Goal: Task Accomplishment & Management: Manage account settings

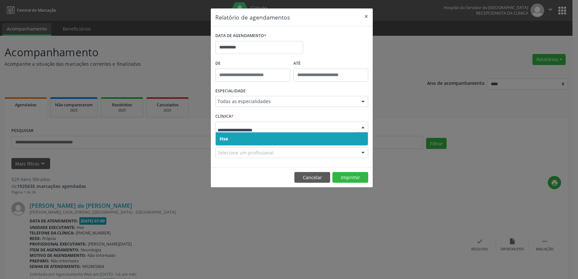
click at [281, 131] on div at bounding box center [291, 127] width 153 height 11
click at [277, 140] on span "Hse" at bounding box center [292, 138] width 152 height 13
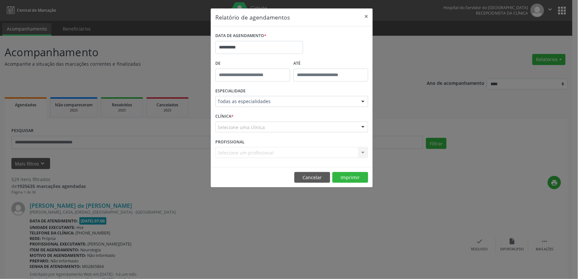
drag, startPoint x: 279, startPoint y: 127, endPoint x: 275, endPoint y: 144, distance: 16.7
click at [279, 127] on div "Selecione uma clínica" at bounding box center [291, 127] width 153 height 11
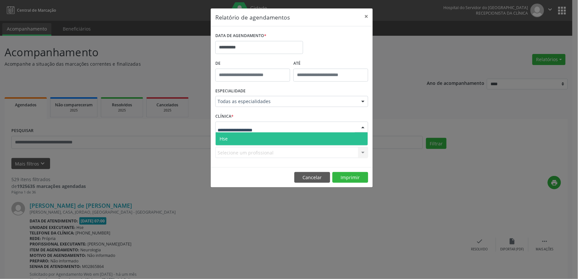
click at [275, 144] on span "Hse" at bounding box center [292, 138] width 152 height 13
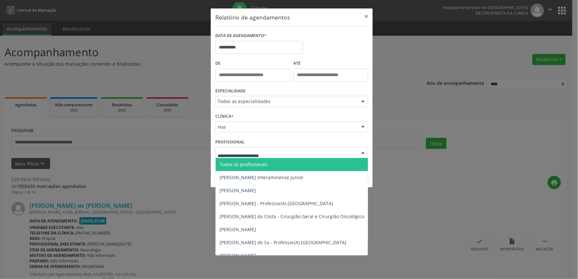
click at [282, 152] on div at bounding box center [291, 152] width 153 height 11
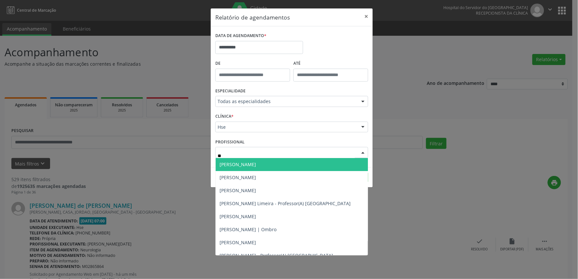
type input "***"
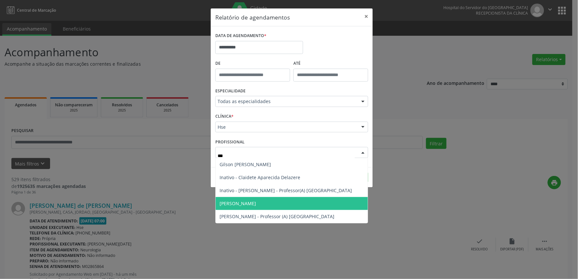
click at [265, 206] on span "[PERSON_NAME]" at bounding box center [292, 203] width 152 height 13
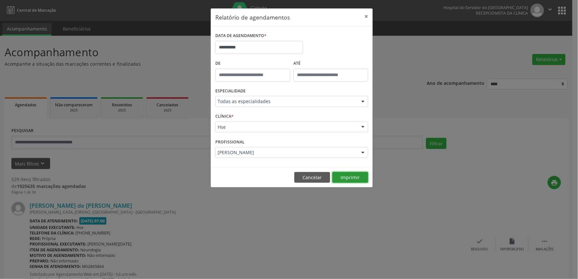
click at [356, 173] on button "Imprimir" at bounding box center [350, 177] width 36 height 11
click at [366, 15] on button "×" at bounding box center [366, 16] width 13 height 16
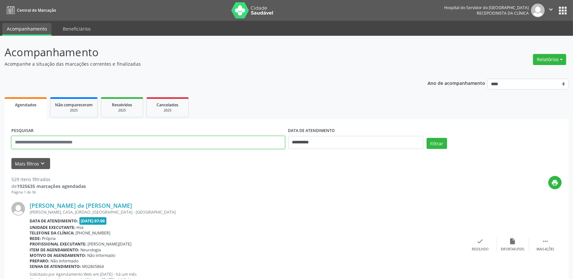
click at [116, 142] on input "text" at bounding box center [147, 142] width 273 height 13
click at [557, 56] on button "Relatórios" at bounding box center [549, 59] width 33 height 11
click at [524, 75] on link "Agendamentos" at bounding box center [531, 73] width 70 height 9
select select "*"
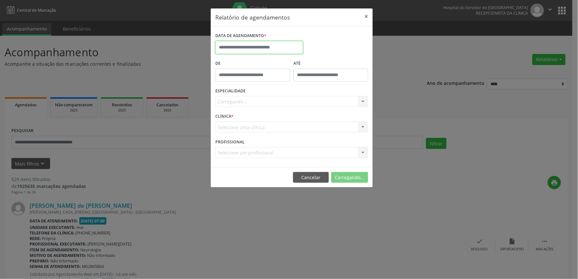
click at [258, 42] on input "text" at bounding box center [259, 47] width 88 height 13
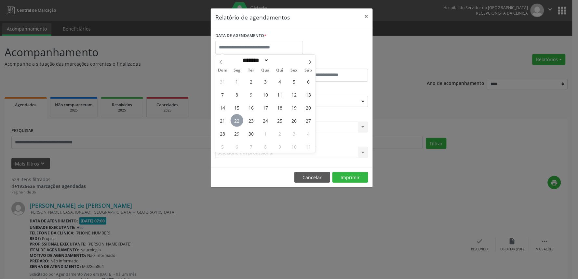
click at [239, 119] on span "22" at bounding box center [237, 120] width 13 height 13
type input "**********"
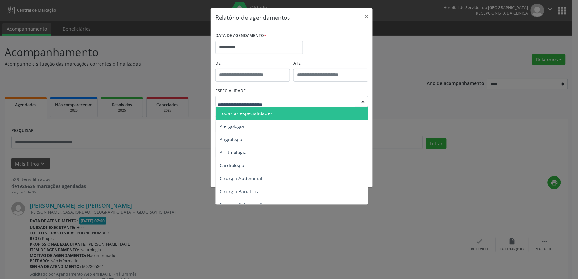
click at [245, 112] on span "Todas as especialidades" at bounding box center [245, 113] width 53 height 6
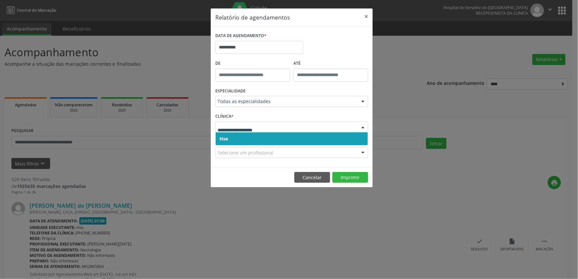
click at [245, 134] on span "Hse" at bounding box center [292, 138] width 152 height 13
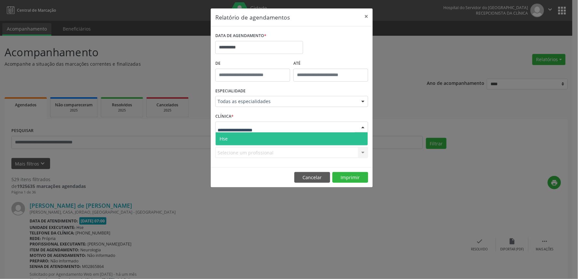
click at [244, 137] on span "Hse" at bounding box center [292, 138] width 152 height 13
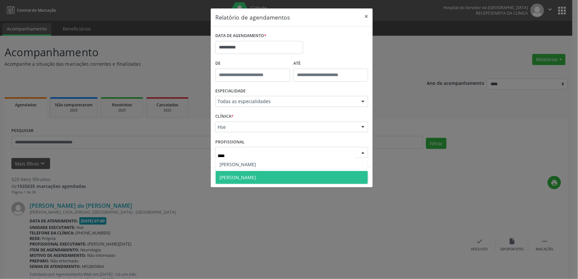
click at [256, 177] on span "[PERSON_NAME]" at bounding box center [237, 177] width 36 height 6
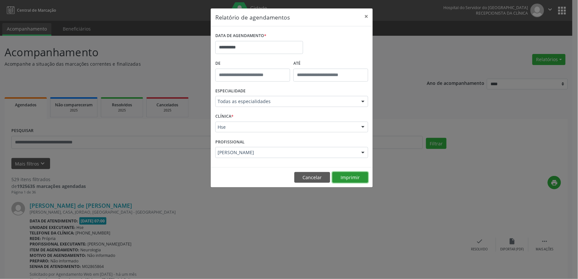
click at [356, 175] on button "Imprimir" at bounding box center [350, 177] width 36 height 11
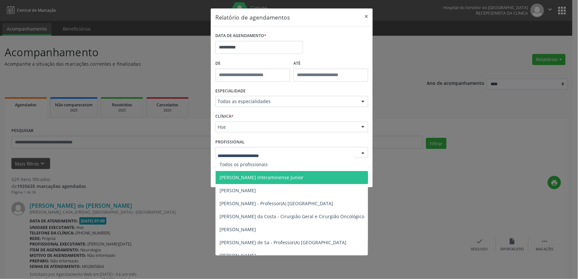
click at [364, 152] on div at bounding box center [363, 152] width 10 height 11
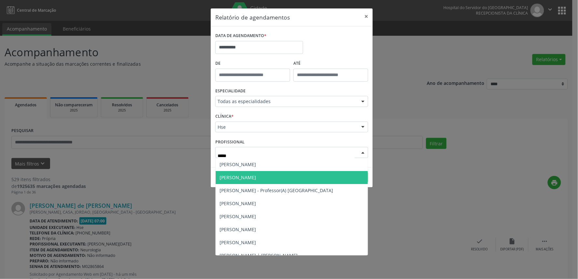
type input "******"
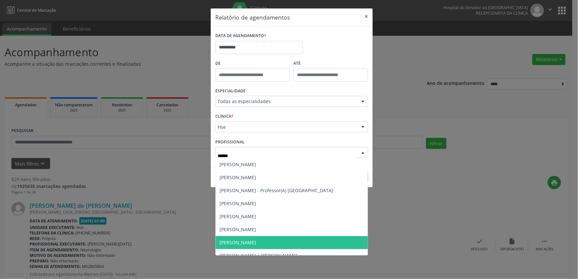
click at [285, 241] on span "[PERSON_NAME]" at bounding box center [292, 242] width 152 height 13
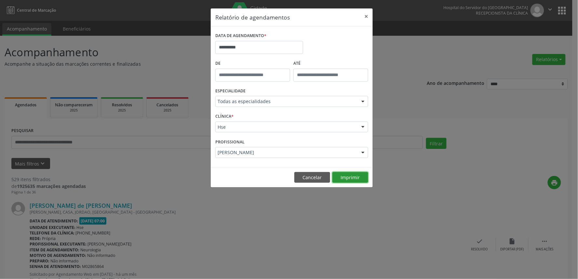
click at [355, 174] on button "Imprimir" at bounding box center [350, 177] width 36 height 11
click at [249, 43] on input "**********" at bounding box center [259, 47] width 88 height 13
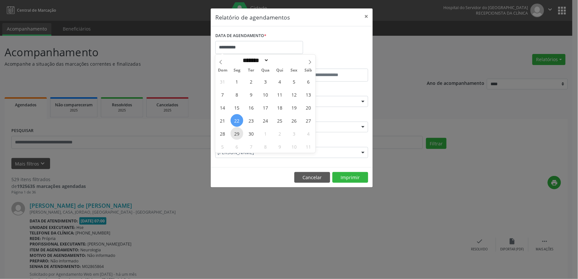
click at [243, 135] on span "29" at bounding box center [237, 133] width 13 height 13
type input "**********"
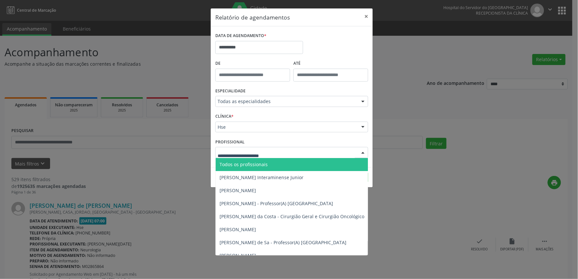
click at [267, 162] on span "Todos os profissionais" at bounding box center [325, 164] width 219 height 13
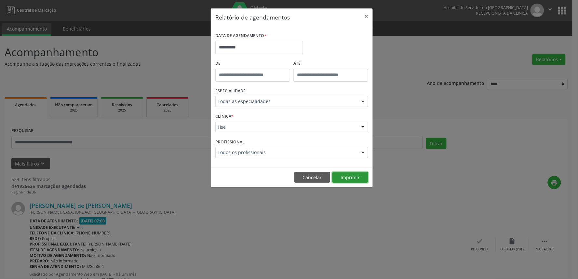
click at [356, 178] on button "Imprimir" at bounding box center [350, 177] width 36 height 11
click at [371, 17] on button "×" at bounding box center [366, 16] width 13 height 16
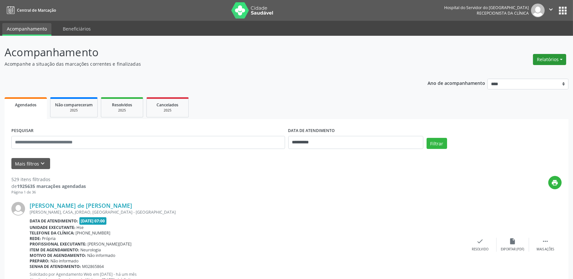
click at [547, 57] on button "Relatórios" at bounding box center [549, 59] width 33 height 11
click at [42, 167] on button "Mais filtros keyboard_arrow_down" at bounding box center [30, 163] width 39 height 11
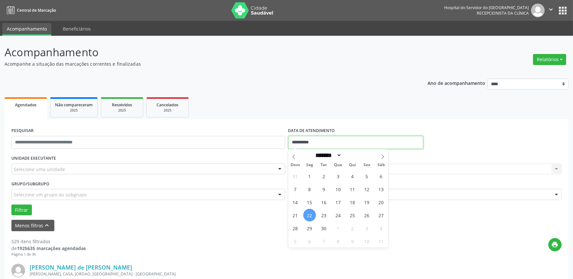
click at [331, 148] on body "**********" at bounding box center [286, 139] width 573 height 279
click at [370, 202] on span "19" at bounding box center [366, 202] width 13 height 13
type input "**********"
click at [370, 202] on span "19" at bounding box center [366, 202] width 13 height 13
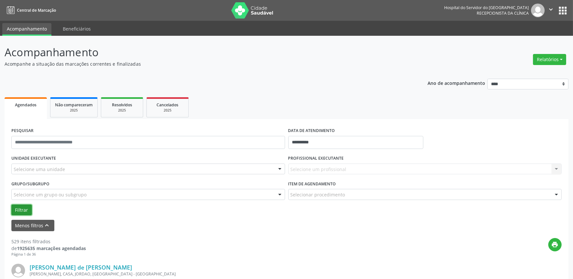
click at [21, 208] on button "Filtrar" at bounding box center [21, 210] width 20 height 11
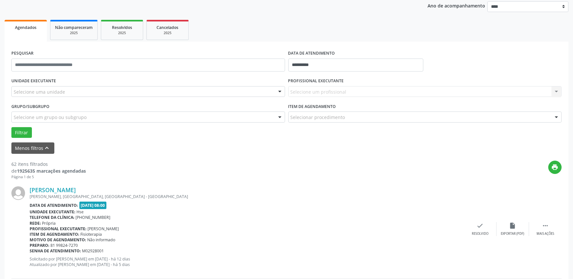
scroll to position [108, 0]
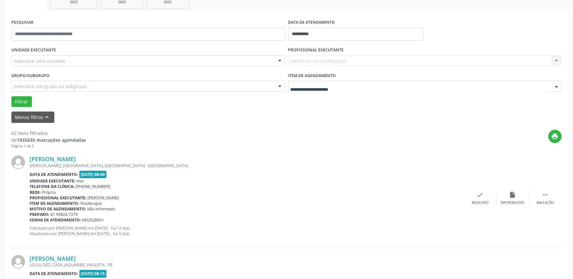
click at [379, 83] on div at bounding box center [424, 86] width 273 height 11
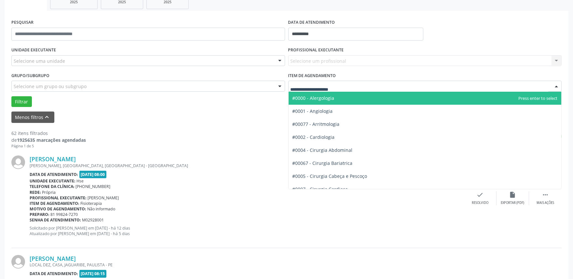
type input "*"
click at [382, 59] on div "Selecione um profissional Nenhum resultado encontrado para: " " Não há nenhuma …" at bounding box center [424, 60] width 273 height 11
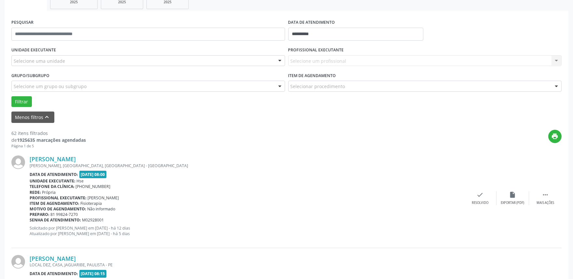
click at [382, 59] on div "Selecione um profissional Nenhum resultado encontrado para: " " Não há nenhuma …" at bounding box center [424, 60] width 273 height 11
click at [382, 61] on div "Selecione um profissional Nenhum resultado encontrado para: " " Não há nenhuma …" at bounding box center [424, 60] width 273 height 11
click at [381, 62] on div "Selecione um profissional Nenhum resultado encontrado para: " " Não há nenhuma …" at bounding box center [424, 60] width 273 height 11
click at [382, 62] on div "Selecione um profissional Nenhum resultado encontrado para: " " Não há nenhuma …" at bounding box center [424, 60] width 273 height 11
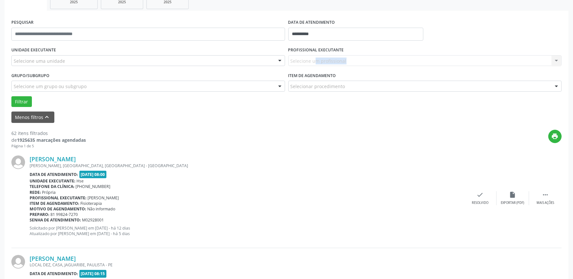
click at [382, 62] on div "Selecione um profissional Nenhum resultado encontrado para: " " Não há nenhuma …" at bounding box center [424, 60] width 273 height 11
click at [123, 55] on div "Selecione uma unidade" at bounding box center [147, 60] width 273 height 11
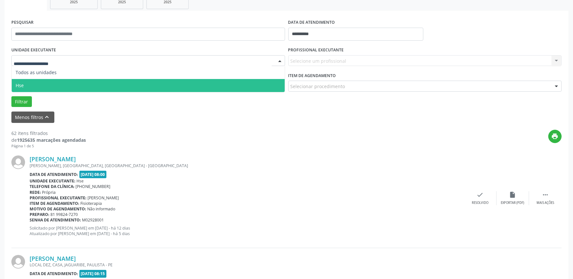
click at [100, 80] on span "Hse" at bounding box center [148, 85] width 273 height 13
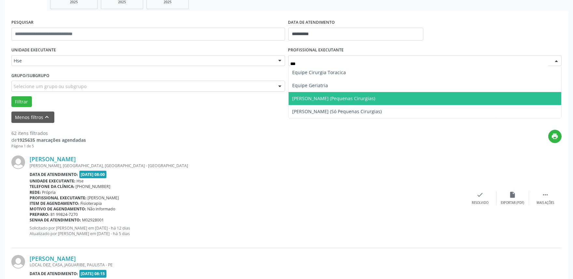
type input "****"
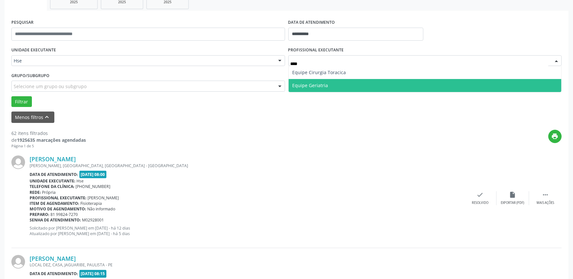
click at [357, 84] on span "Equipe Geriatria" at bounding box center [424, 85] width 273 height 13
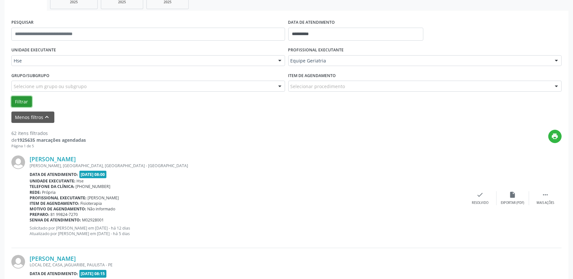
click at [20, 96] on button "Filtrar" at bounding box center [21, 101] width 20 height 11
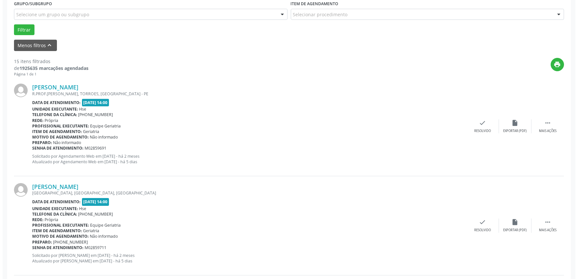
scroll to position [180, 0]
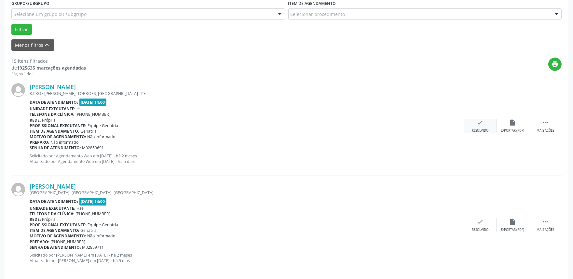
click at [474, 124] on div "check Resolvido" at bounding box center [480, 126] width 33 height 14
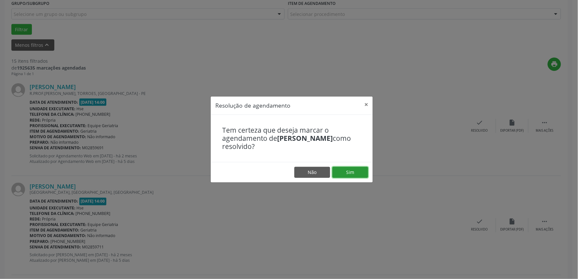
click at [355, 171] on button "Sim" at bounding box center [350, 172] width 36 height 11
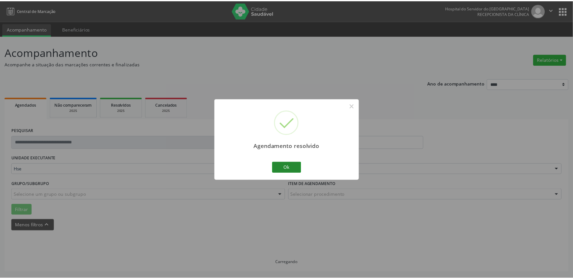
scroll to position [0, 0]
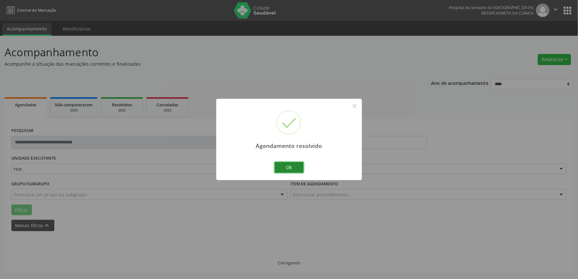
click at [292, 164] on button "Ok" at bounding box center [288, 167] width 29 height 11
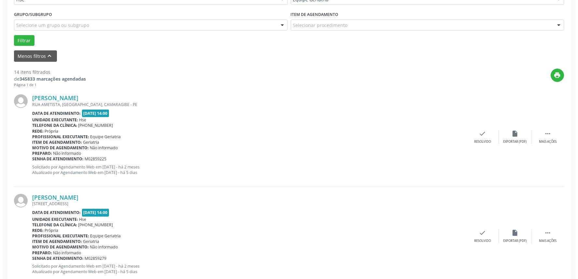
scroll to position [180, 0]
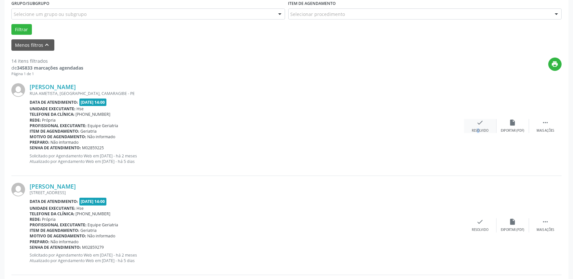
click at [472, 131] on div "Resolvido" at bounding box center [479, 130] width 17 height 5
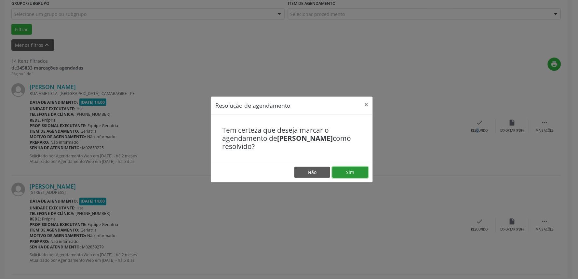
click at [357, 173] on button "Sim" at bounding box center [350, 172] width 36 height 11
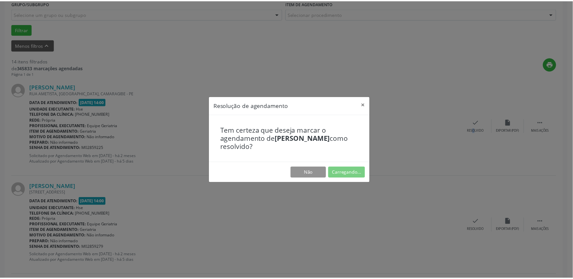
scroll to position [0, 0]
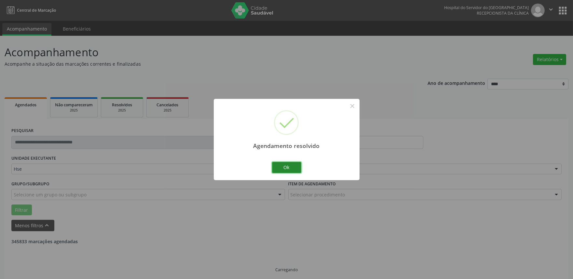
click at [279, 170] on button "Ok" at bounding box center [286, 167] width 29 height 11
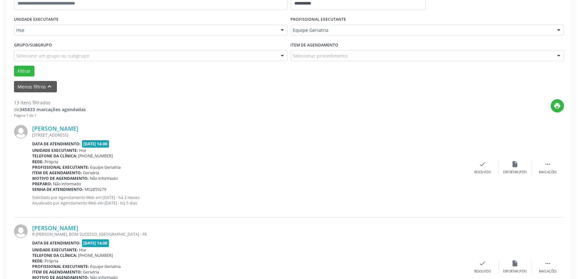
scroll to position [144, 0]
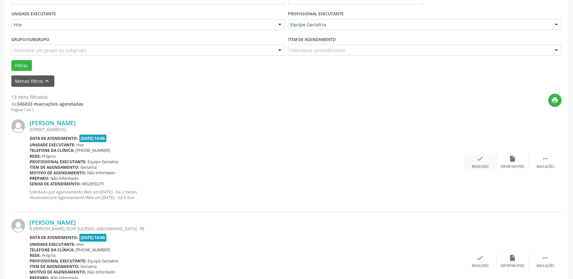
click at [473, 167] on div "Resolvido" at bounding box center [479, 167] width 17 height 5
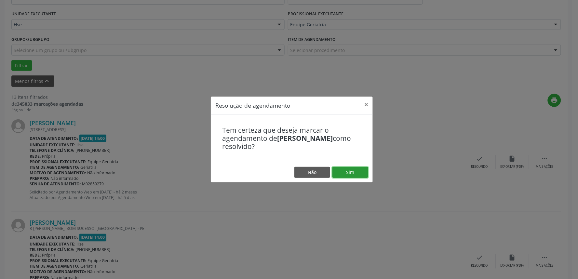
drag, startPoint x: 363, startPoint y: 173, endPoint x: 344, endPoint y: 166, distance: 20.2
click at [363, 173] on button "Sim" at bounding box center [350, 172] width 36 height 11
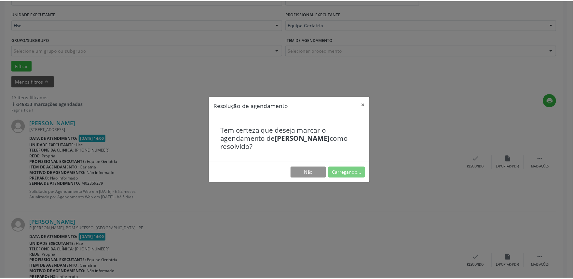
scroll to position [0, 0]
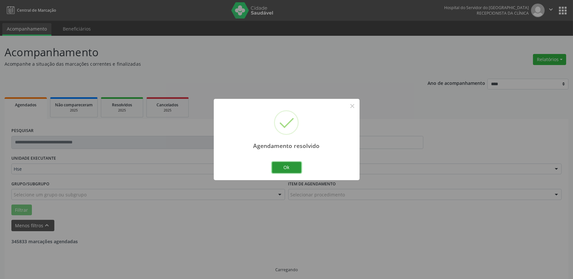
click at [299, 169] on button "Ok" at bounding box center [286, 167] width 29 height 11
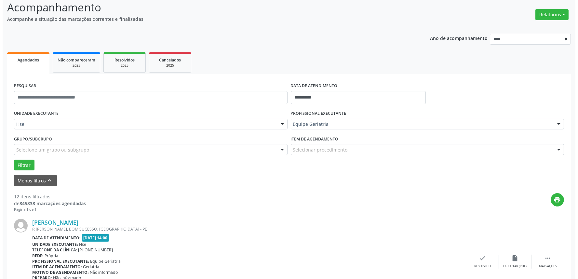
scroll to position [113, 0]
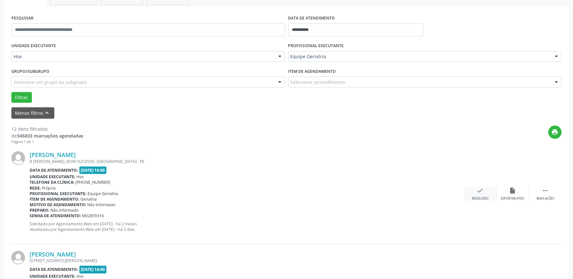
click at [484, 197] on div "Resolvido" at bounding box center [479, 198] width 17 height 5
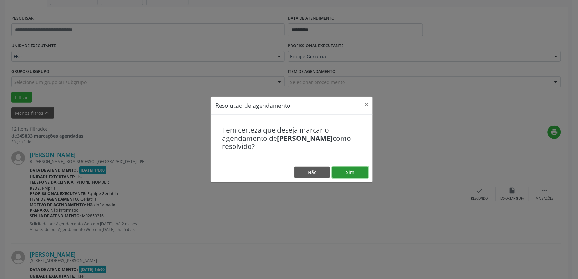
click at [365, 170] on button "Sim" at bounding box center [350, 172] width 36 height 11
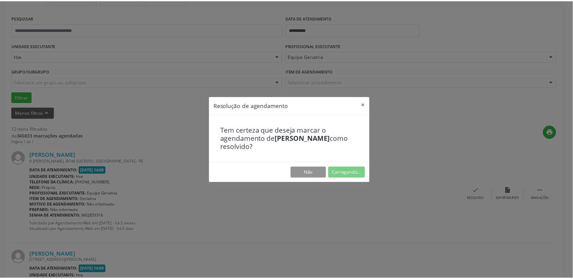
scroll to position [0, 0]
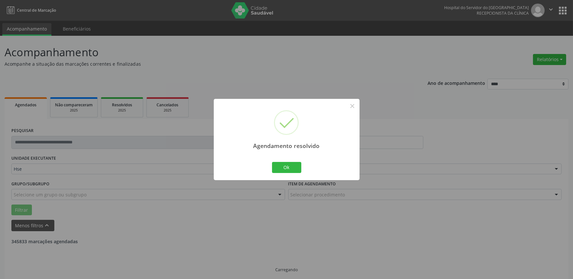
click at [304, 167] on div "Agendamento resolvido × Ok Cancel" at bounding box center [287, 139] width 146 height 81
click at [285, 165] on button "Ok" at bounding box center [286, 167] width 29 height 11
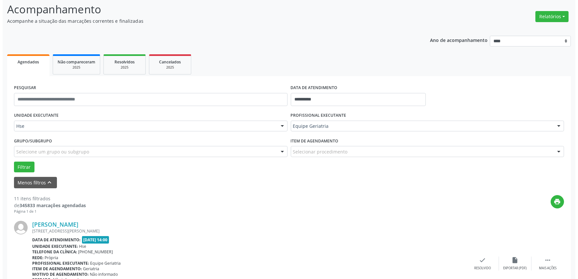
scroll to position [108, 0]
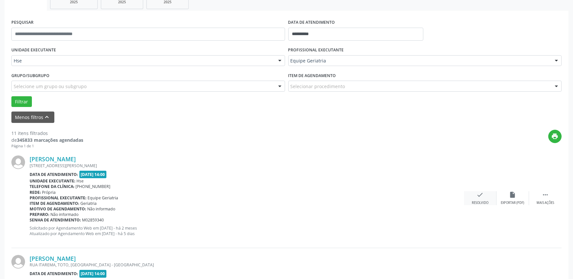
click at [482, 202] on div "Resolvido" at bounding box center [479, 203] width 17 height 5
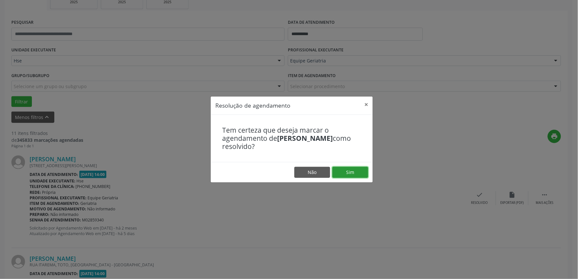
click at [353, 172] on button "Sim" at bounding box center [350, 172] width 36 height 11
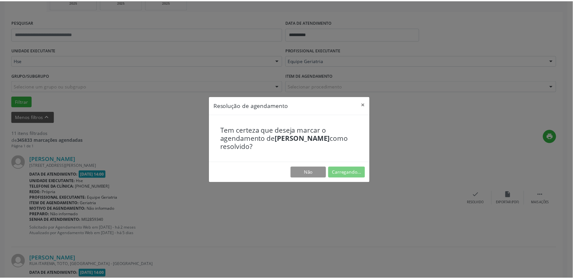
scroll to position [0, 0]
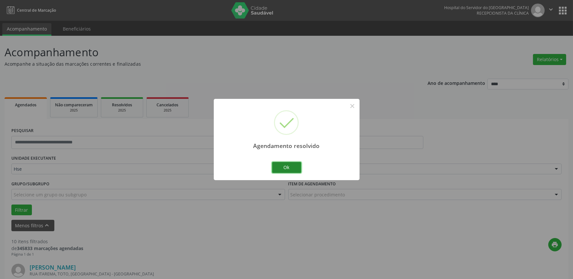
click at [291, 165] on button "Ok" at bounding box center [286, 167] width 29 height 11
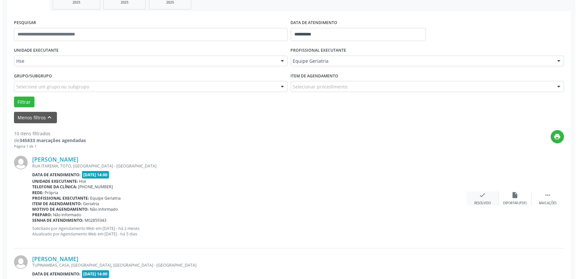
scroll to position [108, 0]
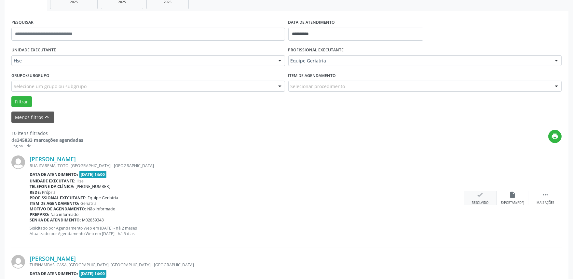
click at [471, 197] on div "check Resolvido" at bounding box center [480, 198] width 33 height 14
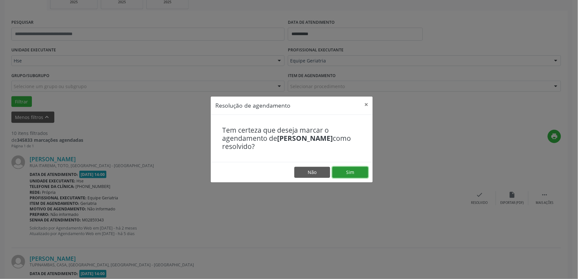
click at [361, 173] on button "Sim" at bounding box center [350, 172] width 36 height 11
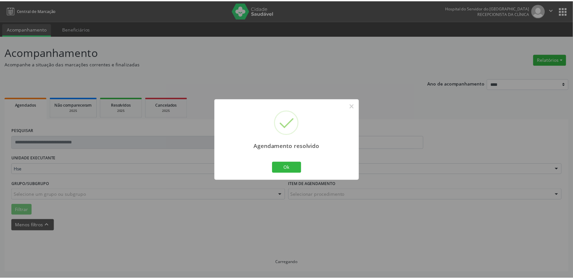
scroll to position [0, 0]
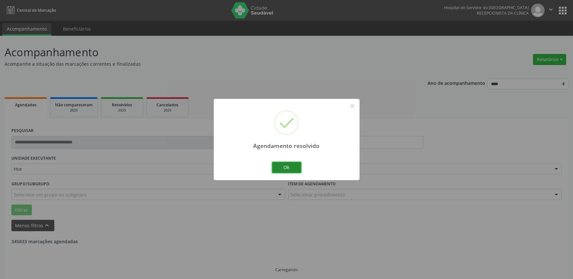
click at [295, 167] on button "Ok" at bounding box center [286, 167] width 29 height 11
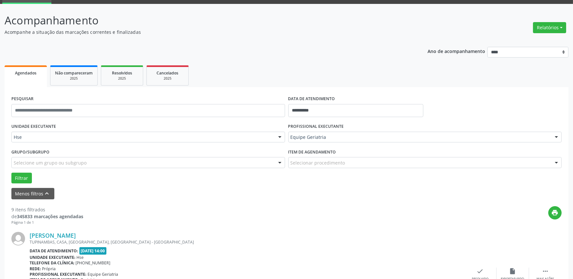
scroll to position [76, 0]
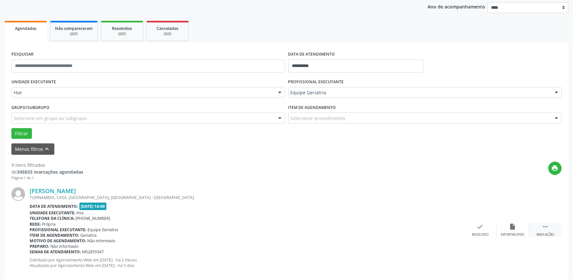
click at [557, 230] on div " Mais ações" at bounding box center [545, 230] width 33 height 14
click at [520, 227] on div "alarm_off Não compareceu" at bounding box center [512, 230] width 33 height 14
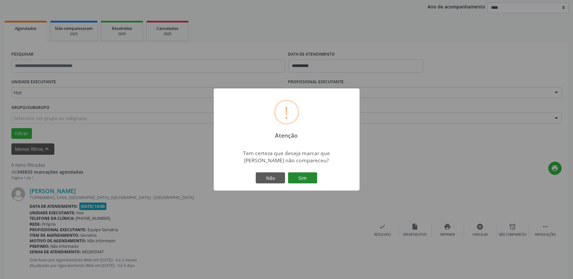
click at [311, 181] on button "Sim" at bounding box center [302, 177] width 29 height 11
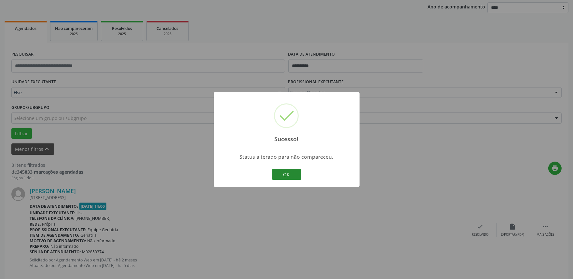
click at [287, 174] on button "OK" at bounding box center [286, 174] width 29 height 11
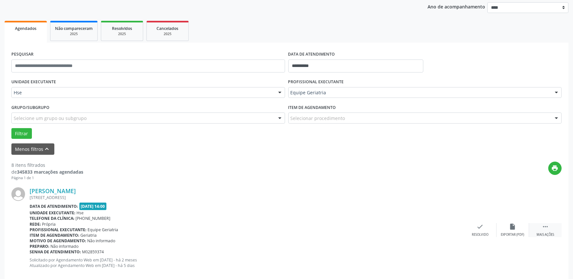
click at [552, 231] on div " Mais ações" at bounding box center [545, 230] width 33 height 14
drag, startPoint x: 506, startPoint y: 229, endPoint x: 502, endPoint y: 230, distance: 3.5
click at [502, 230] on div "alarm_off Não compareceu" at bounding box center [512, 230] width 33 height 14
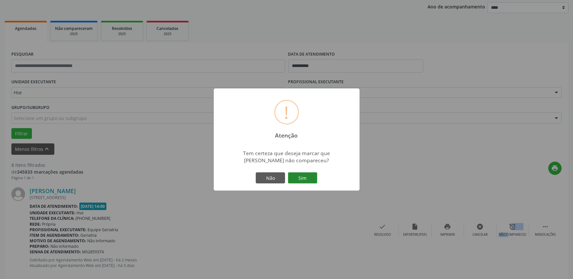
click at [303, 180] on button "Sim" at bounding box center [302, 177] width 29 height 11
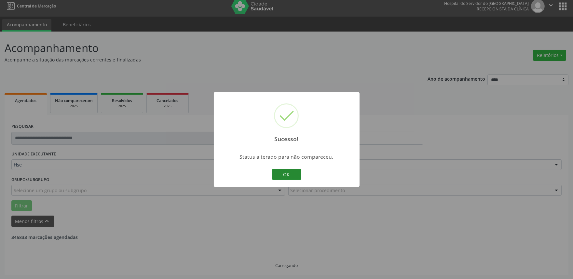
click at [292, 179] on button "OK" at bounding box center [286, 174] width 29 height 11
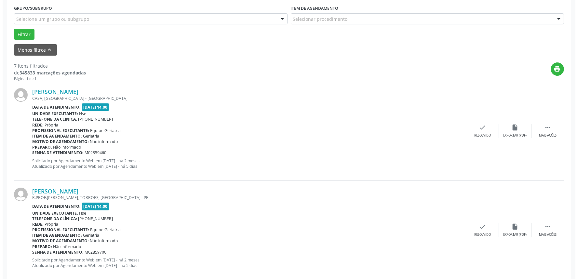
scroll to position [185, 0]
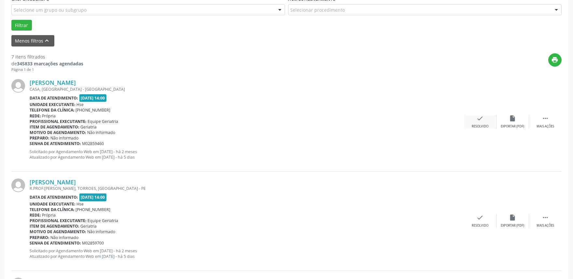
click at [478, 126] on div "Resolvido" at bounding box center [479, 126] width 17 height 5
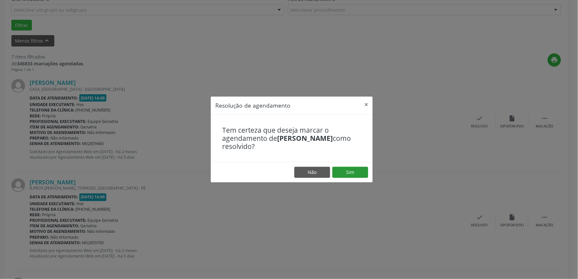
click at [361, 167] on footer "Não Sim" at bounding box center [292, 172] width 162 height 20
click at [355, 169] on button "Sim" at bounding box center [350, 172] width 36 height 11
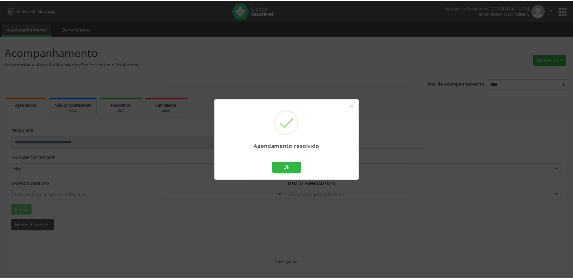
scroll to position [0, 0]
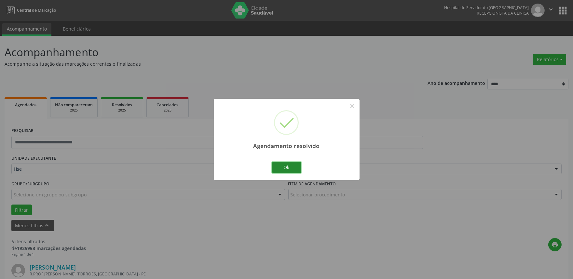
click at [297, 165] on button "Ok" at bounding box center [286, 167] width 29 height 11
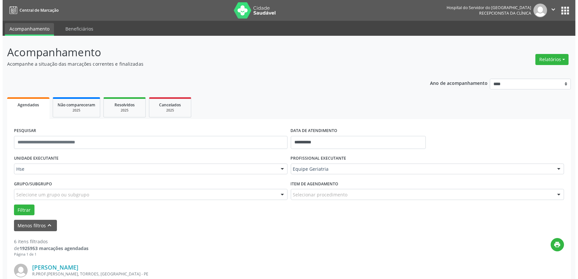
scroll to position [72, 0]
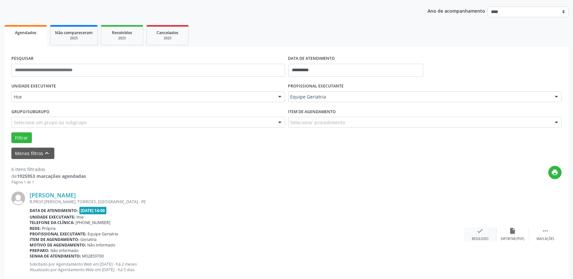
click at [488, 232] on div "check Resolvido" at bounding box center [480, 234] width 33 height 14
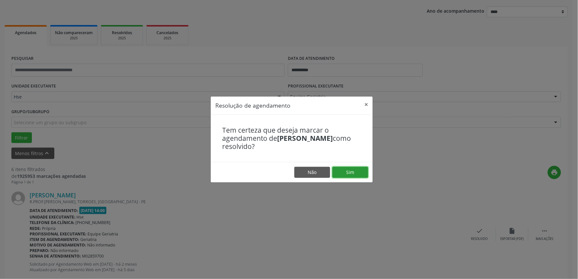
click at [350, 168] on button "Sim" at bounding box center [350, 172] width 36 height 11
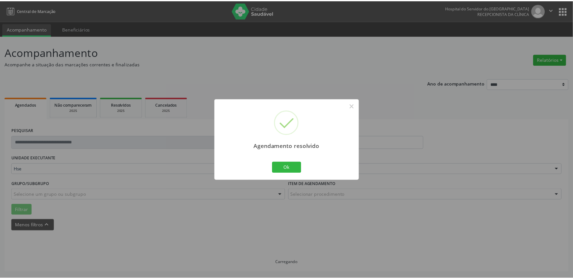
scroll to position [0, 0]
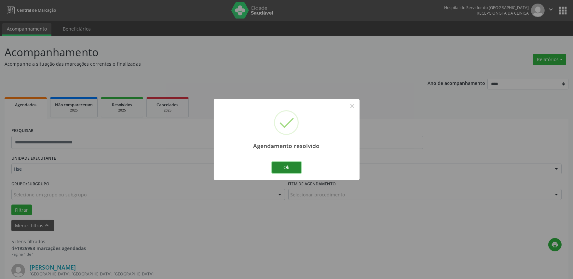
click at [294, 169] on button "Ok" at bounding box center [286, 167] width 29 height 11
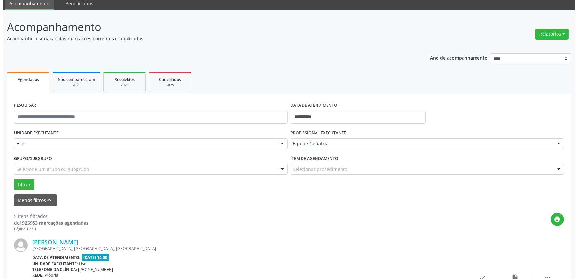
scroll to position [72, 0]
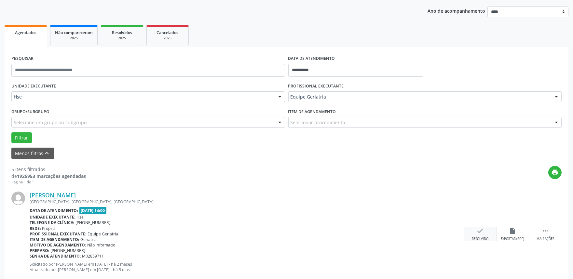
click at [480, 231] on icon "check" at bounding box center [479, 230] width 7 height 7
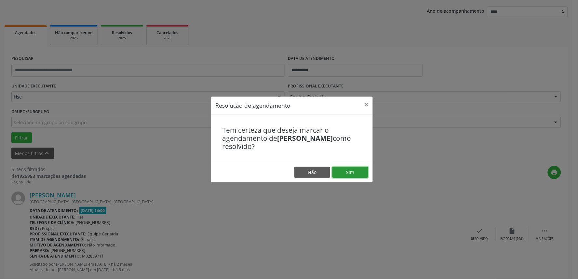
click at [352, 175] on button "Sim" at bounding box center [350, 172] width 36 height 11
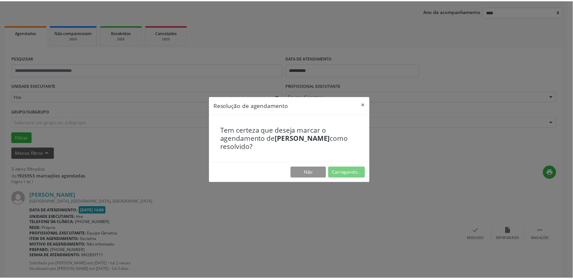
scroll to position [0, 0]
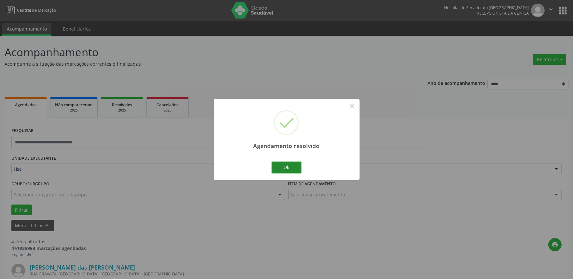
click at [291, 169] on button "Ok" at bounding box center [286, 167] width 29 height 11
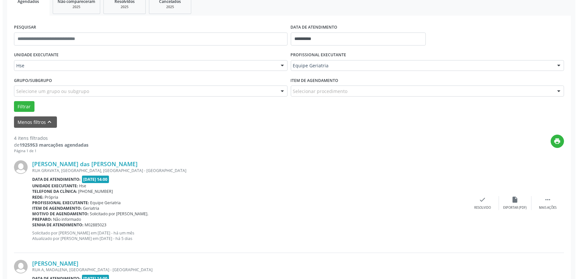
scroll to position [144, 0]
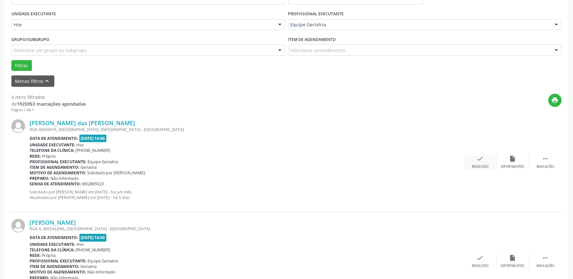
click at [479, 155] on icon "check" at bounding box center [479, 158] width 7 height 7
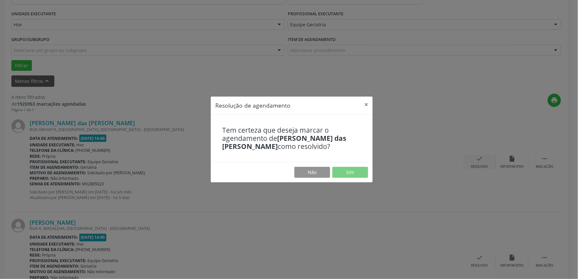
click at [478, 159] on div "Resolução de agendamento × Tem certeza que deseja marcar o agendamento de [PERS…" at bounding box center [289, 139] width 578 height 279
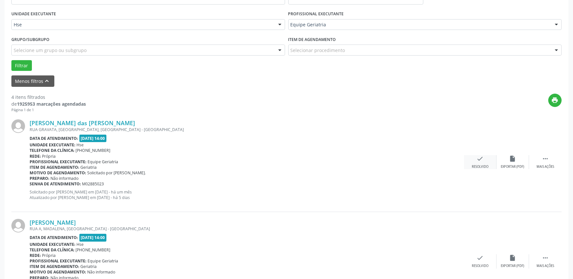
click at [466, 162] on div "check Resolvido" at bounding box center [480, 162] width 33 height 14
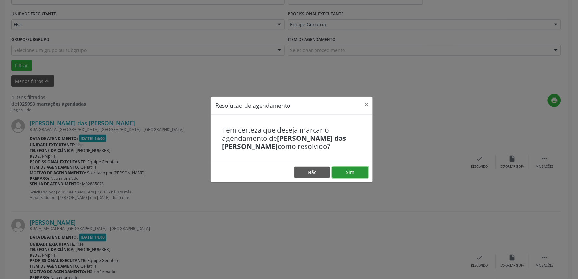
click at [343, 172] on button "Sim" at bounding box center [350, 172] width 36 height 11
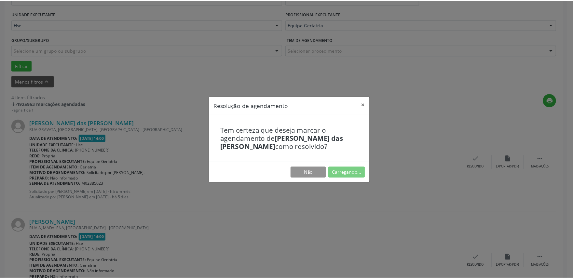
scroll to position [0, 0]
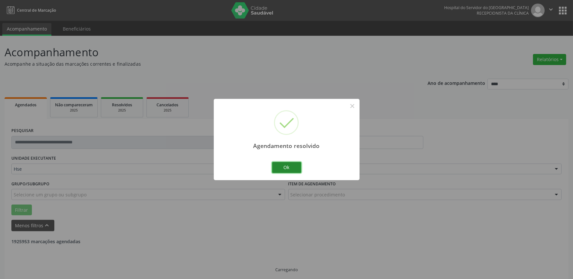
click at [289, 167] on button "Ok" at bounding box center [286, 167] width 29 height 11
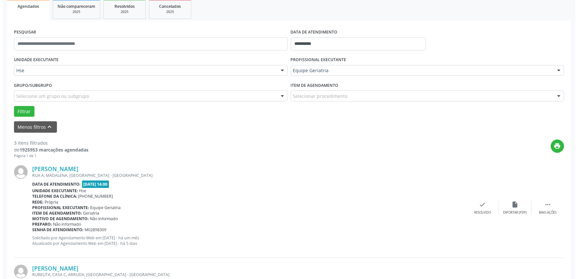
scroll to position [108, 0]
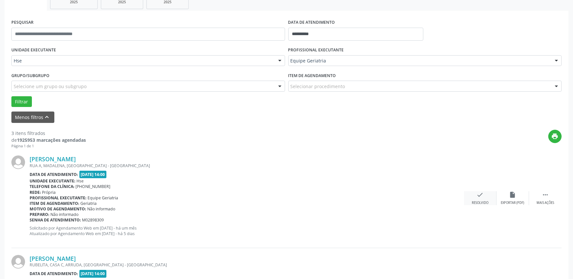
click at [484, 191] on div "check Resolvido" at bounding box center [480, 198] width 33 height 14
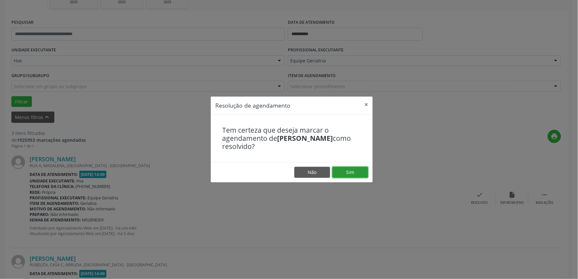
click at [358, 169] on button "Sim" at bounding box center [350, 172] width 36 height 11
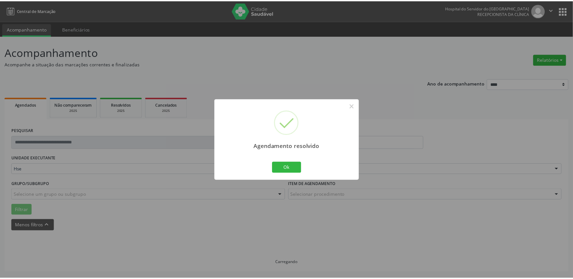
scroll to position [0, 0]
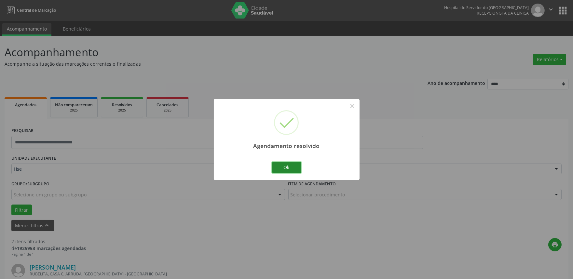
click at [296, 170] on button "Ok" at bounding box center [286, 167] width 29 height 11
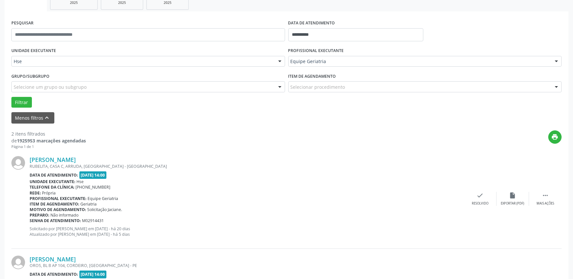
scroll to position [108, 0]
click at [543, 197] on icon "" at bounding box center [544, 194] width 7 height 7
click at [503, 199] on div "alarm_off Não compareceu" at bounding box center [512, 198] width 33 height 14
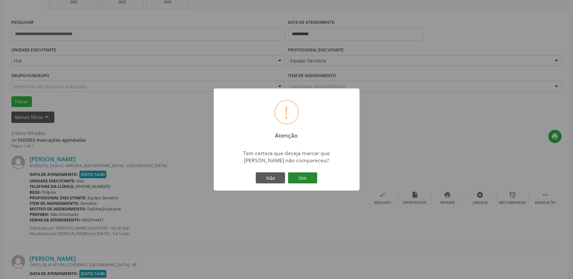
click at [307, 180] on button "Sim" at bounding box center [302, 177] width 29 height 11
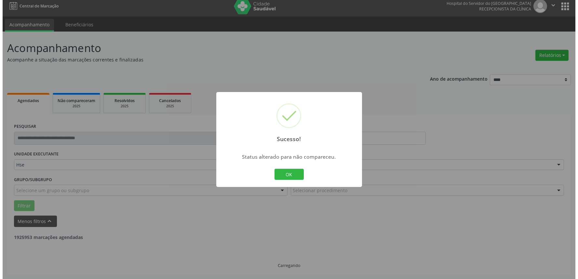
scroll to position [88, 0]
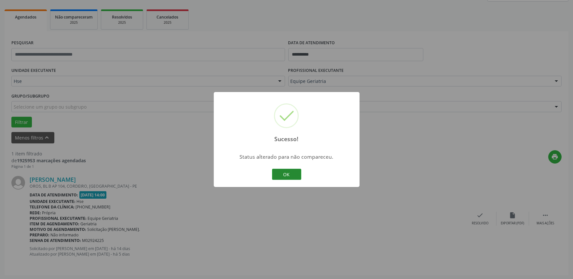
click at [284, 172] on button "OK" at bounding box center [286, 174] width 29 height 11
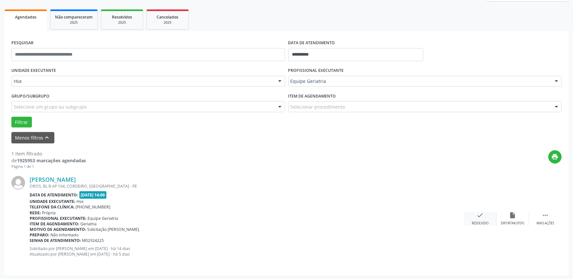
click at [484, 221] on div "Resolvido" at bounding box center [479, 223] width 17 height 5
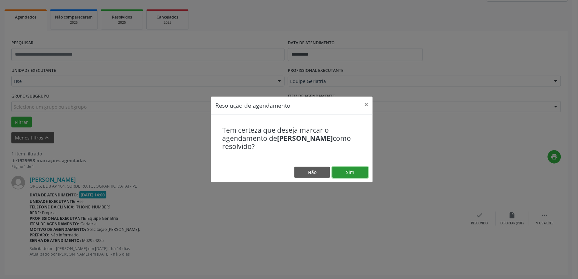
click at [345, 170] on button "Sim" at bounding box center [350, 172] width 36 height 11
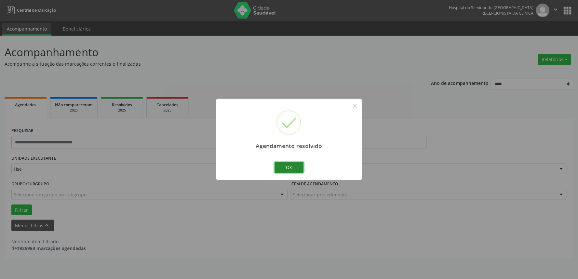
click at [287, 170] on button "Ok" at bounding box center [288, 167] width 29 height 11
